Goal: Find specific page/section: Find specific page/section

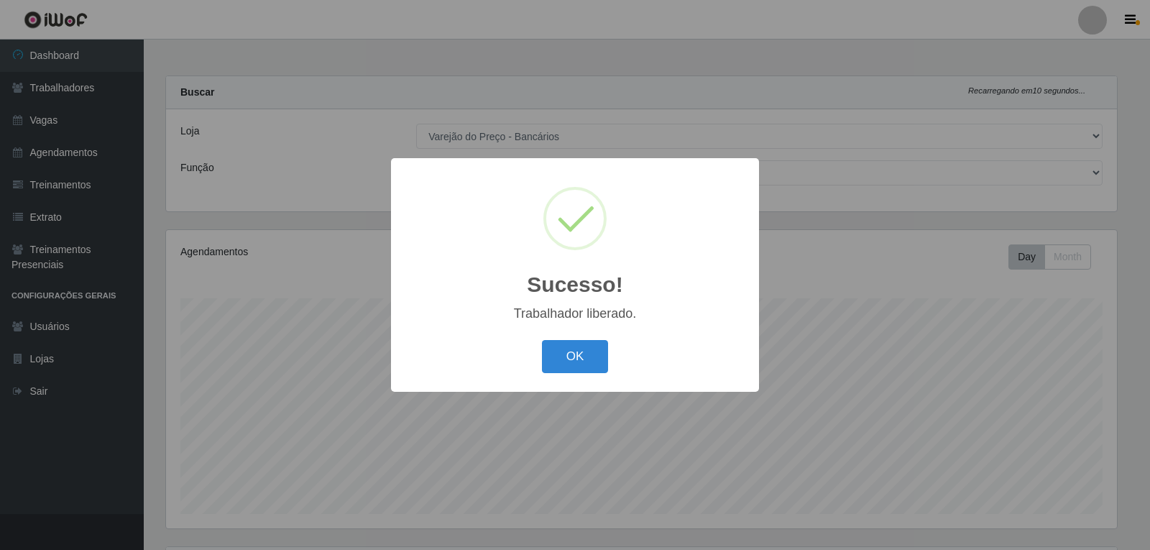
select select "157"
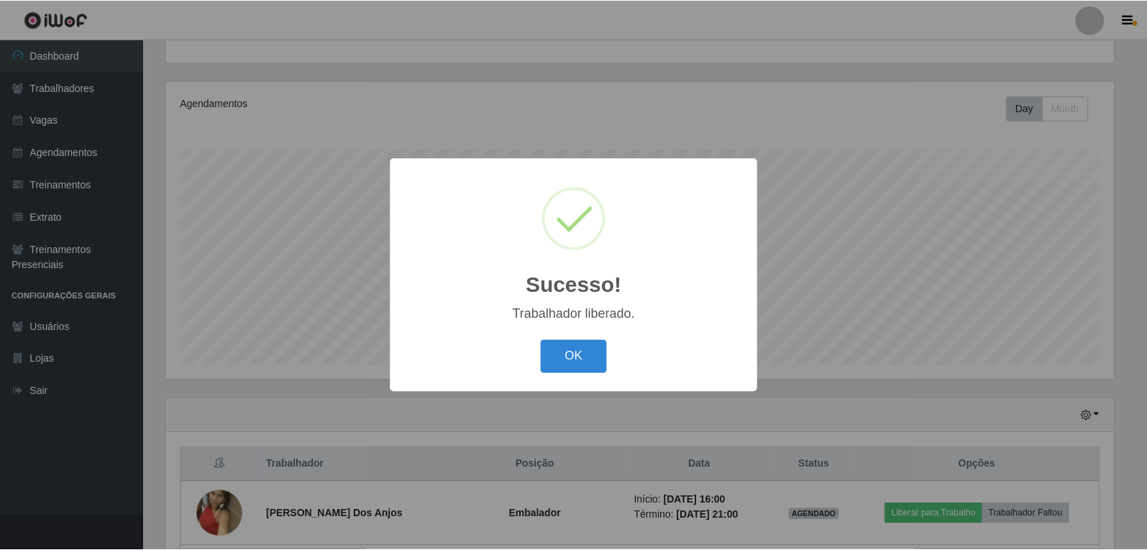
scroll to position [298, 951]
click at [559, 357] on button "OK" at bounding box center [575, 357] width 67 height 34
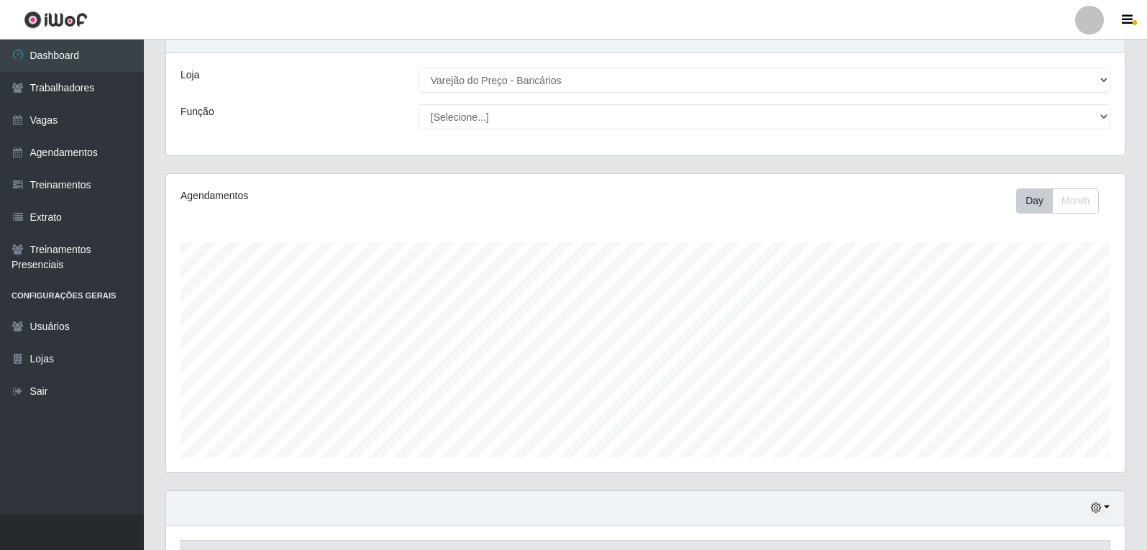
scroll to position [0, 0]
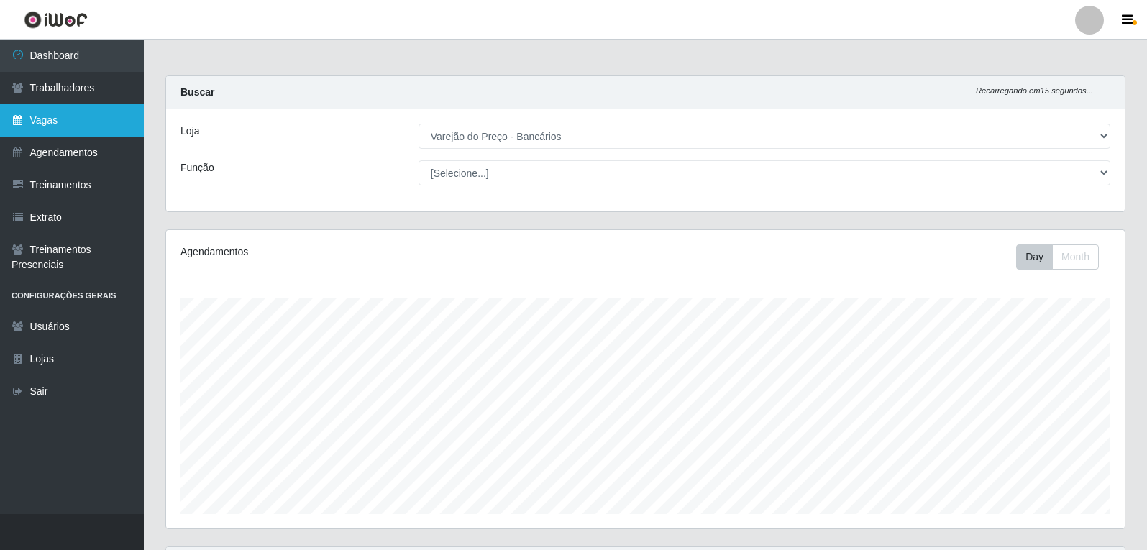
click at [70, 127] on link "Vagas" at bounding box center [72, 120] width 144 height 32
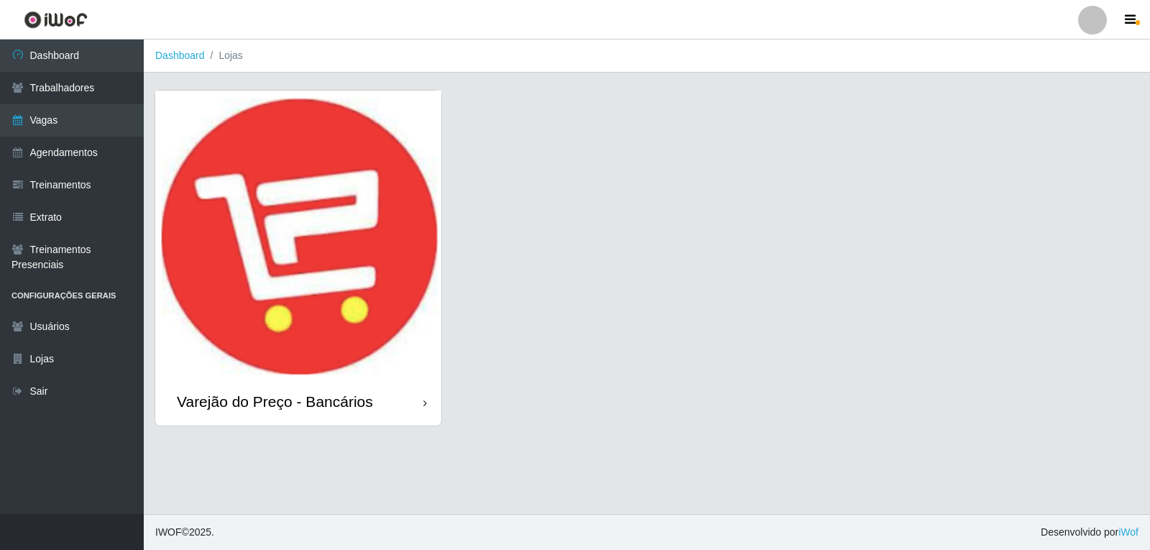
click at [348, 278] on img at bounding box center [298, 235] width 286 height 288
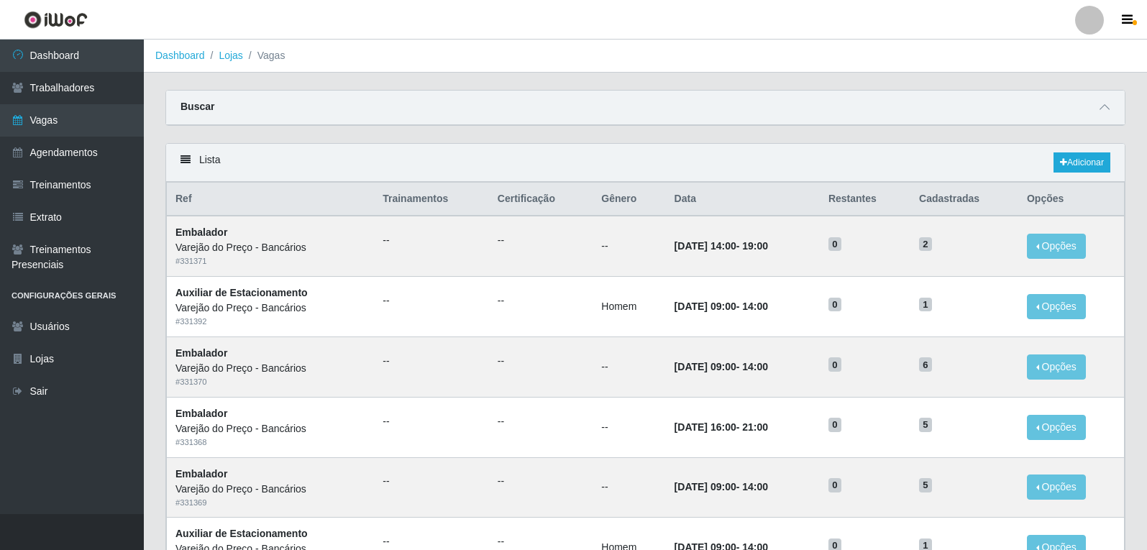
click at [290, 147] on div "Lista Adicionar" at bounding box center [645, 163] width 958 height 38
click at [55, 58] on link "Dashboard" at bounding box center [72, 56] width 144 height 32
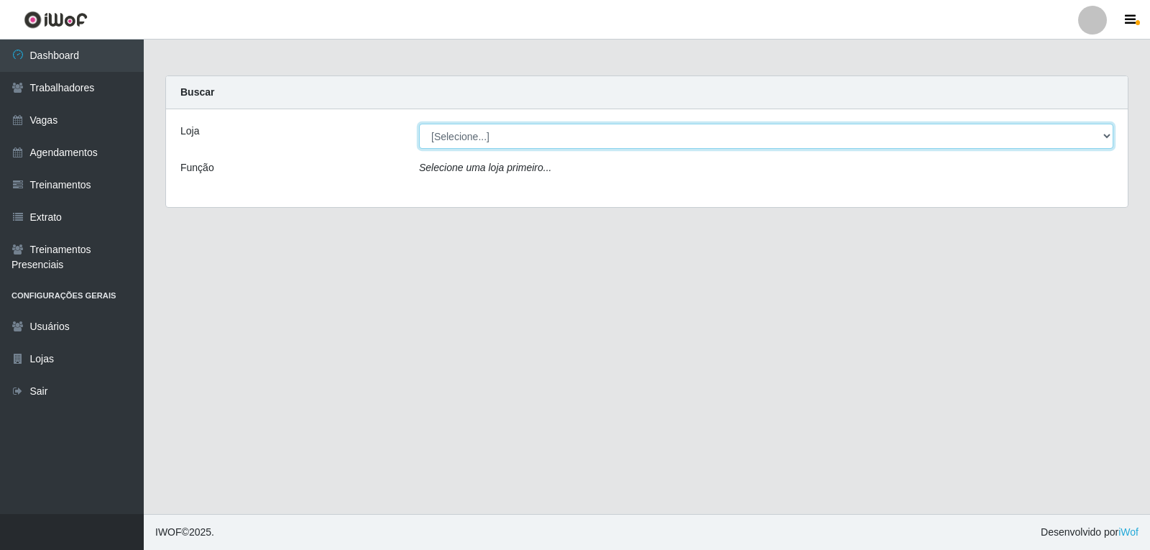
click at [511, 136] on select "[Selecione...] Varejão do Preço - Bancários" at bounding box center [766, 136] width 694 height 25
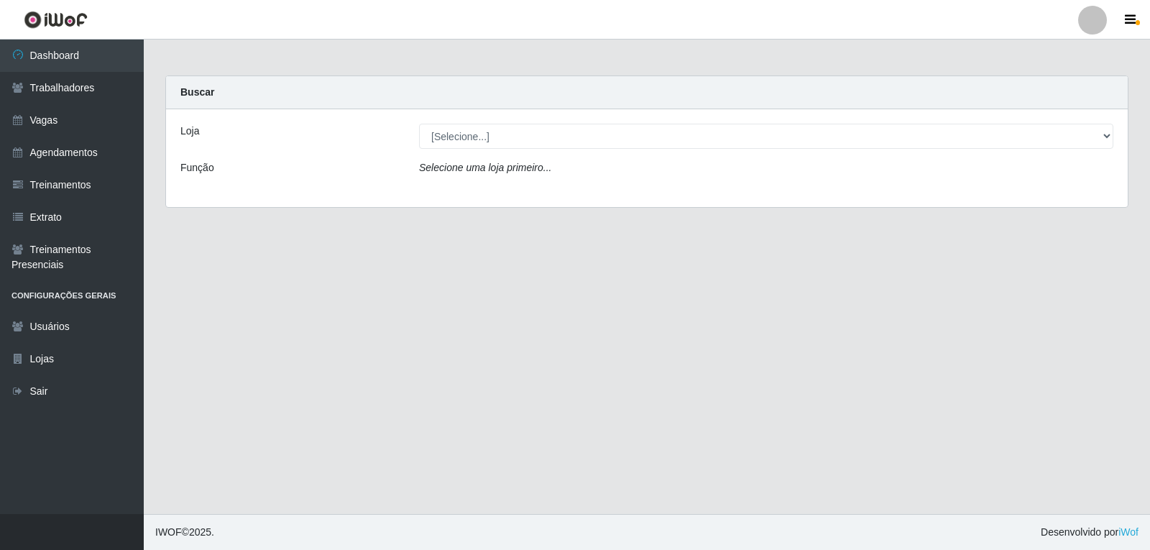
click at [525, 189] on div "Loja [Selecione...] Varejão do Preço - Bancários Função Selecione uma loja prim…" at bounding box center [647, 158] width 962 height 98
